Goal: Task Accomplishment & Management: Manage account settings

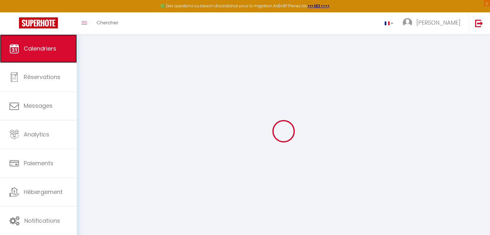
click at [38, 43] on link "Calendriers" at bounding box center [38, 48] width 77 height 28
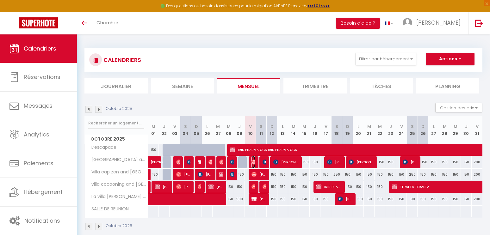
click at [254, 161] on img at bounding box center [253, 162] width 5 height 5
select select "OK"
select select "0"
select select "1"
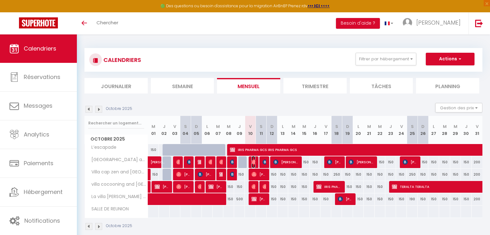
select select "1"
select select
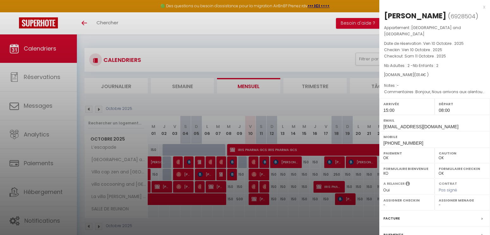
click at [479, 6] on div "x" at bounding box center [432, 7] width 106 height 8
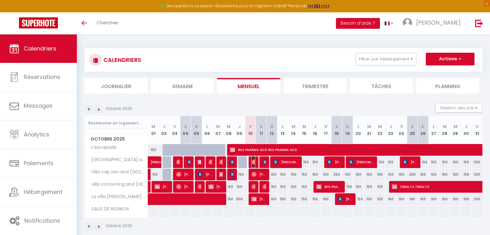
click at [254, 161] on img at bounding box center [253, 162] width 5 height 5
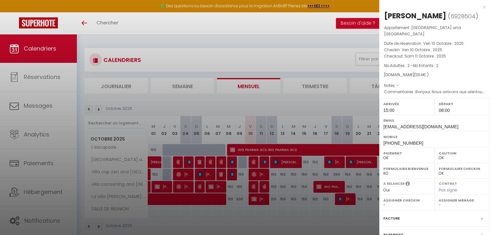
click at [481, 7] on div "x Bryan Rosse ( 6928504 ) Appartement : Villa cap sud and spa Date de réservati…" at bounding box center [434, 150] width 111 height 301
click at [480, 7] on div "x Bryan Rosse ( 6928504 ) Appartement : Villa cap sud and spa Date de réservati…" at bounding box center [434, 150] width 111 height 301
click at [480, 7] on div "x" at bounding box center [432, 7] width 106 height 8
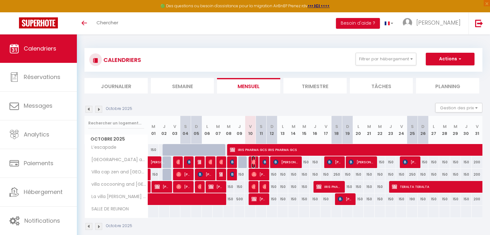
click at [254, 162] on img at bounding box center [253, 162] width 5 height 5
